Goal: Task Accomplishment & Management: Use online tool/utility

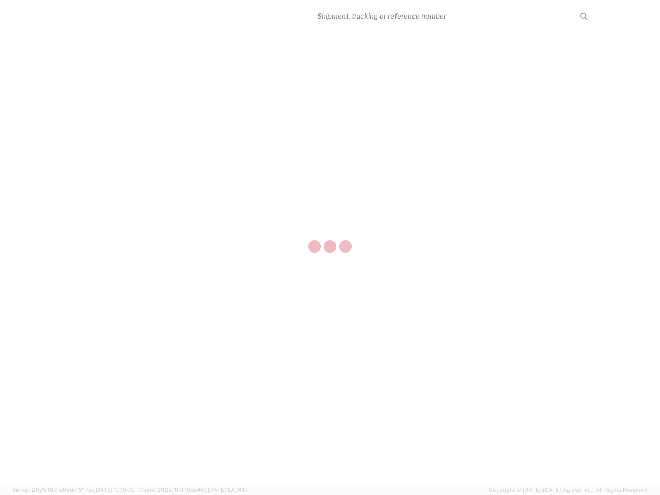
select select "US"
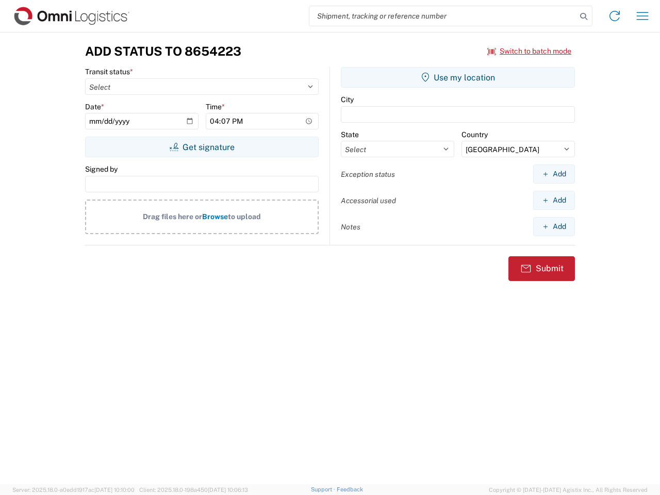
click at [443, 16] on input "search" at bounding box center [443, 16] width 267 height 20
click at [584, 17] on icon at bounding box center [584, 16] width 14 height 14
click at [615, 16] on icon at bounding box center [615, 16] width 17 height 17
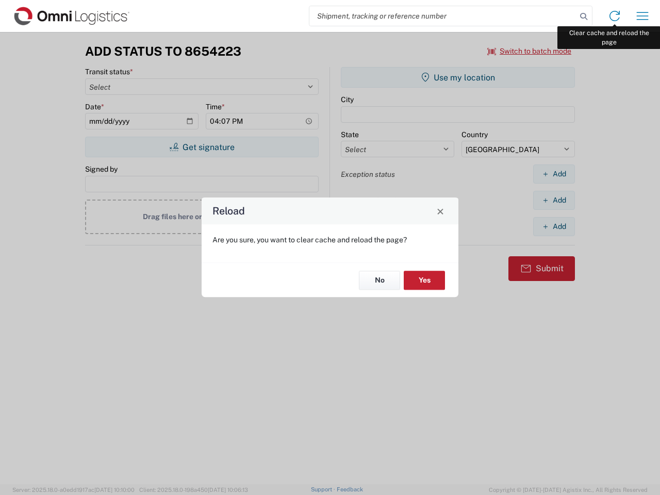
click at [643, 16] on div "Reload Are you sure, you want to clear cache and reload the page? No Yes" at bounding box center [330, 247] width 660 height 495
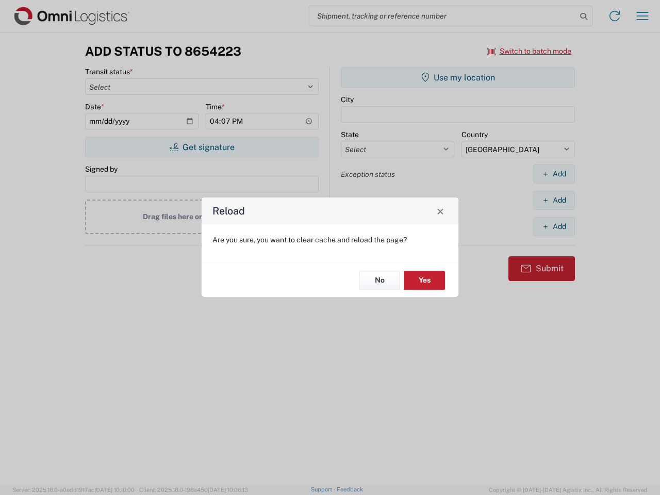
click at [530, 51] on div "Reload Are you sure, you want to clear cache and reload the page? No Yes" at bounding box center [330, 247] width 660 height 495
click at [202, 147] on div "Reload Are you sure, you want to clear cache and reload the page? No Yes" at bounding box center [330, 247] width 660 height 495
click at [458, 77] on div "Reload Are you sure, you want to clear cache and reload the page? No Yes" at bounding box center [330, 247] width 660 height 495
click at [554, 174] on div "Reload Are you sure, you want to clear cache and reload the page? No Yes" at bounding box center [330, 247] width 660 height 495
click at [554, 200] on div "Reload Are you sure, you want to clear cache and reload the page? No Yes" at bounding box center [330, 247] width 660 height 495
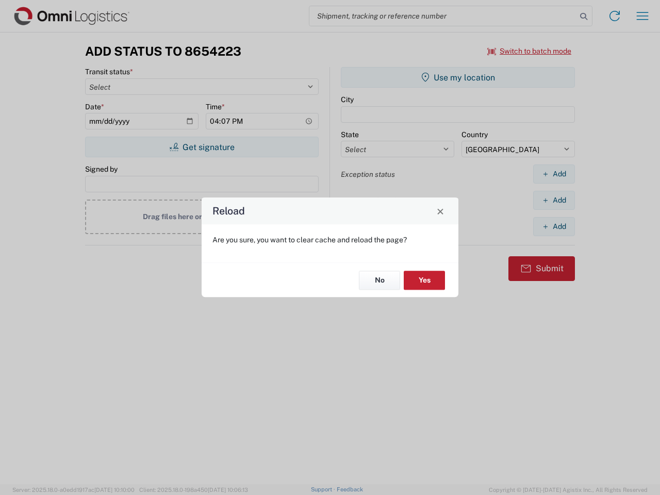
click at [554, 226] on div "Reload Are you sure, you want to clear cache and reload the page? No Yes" at bounding box center [330, 247] width 660 height 495
